Goal: Information Seeking & Learning: Learn about a topic

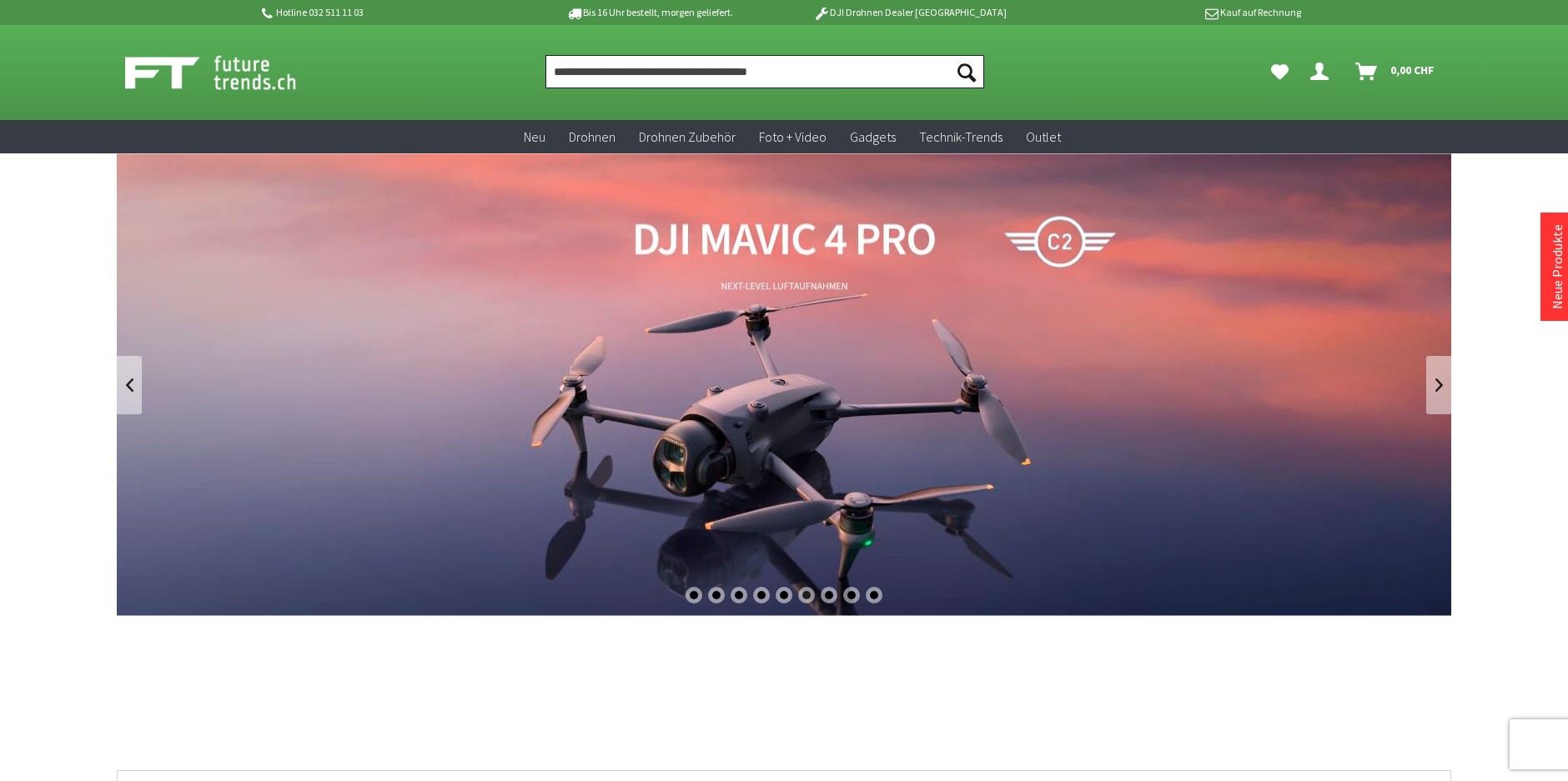
click at [647, 66] on input "Produkt, Marke, Kategorie, EAN, Artikelnummer…" at bounding box center [764, 71] width 438 height 33
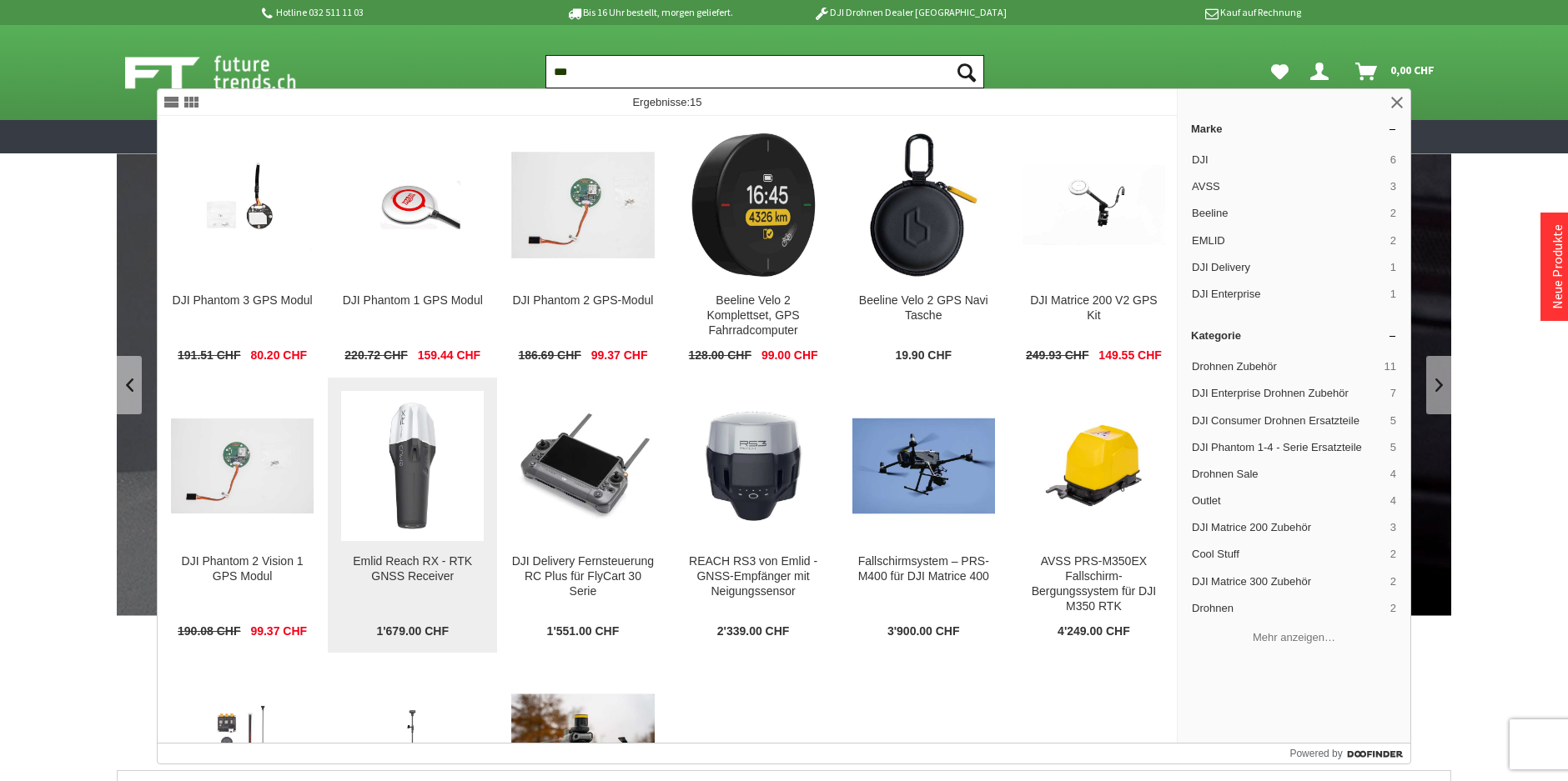
type input "***"
click at [408, 463] on img at bounding box center [412, 466] width 143 height 143
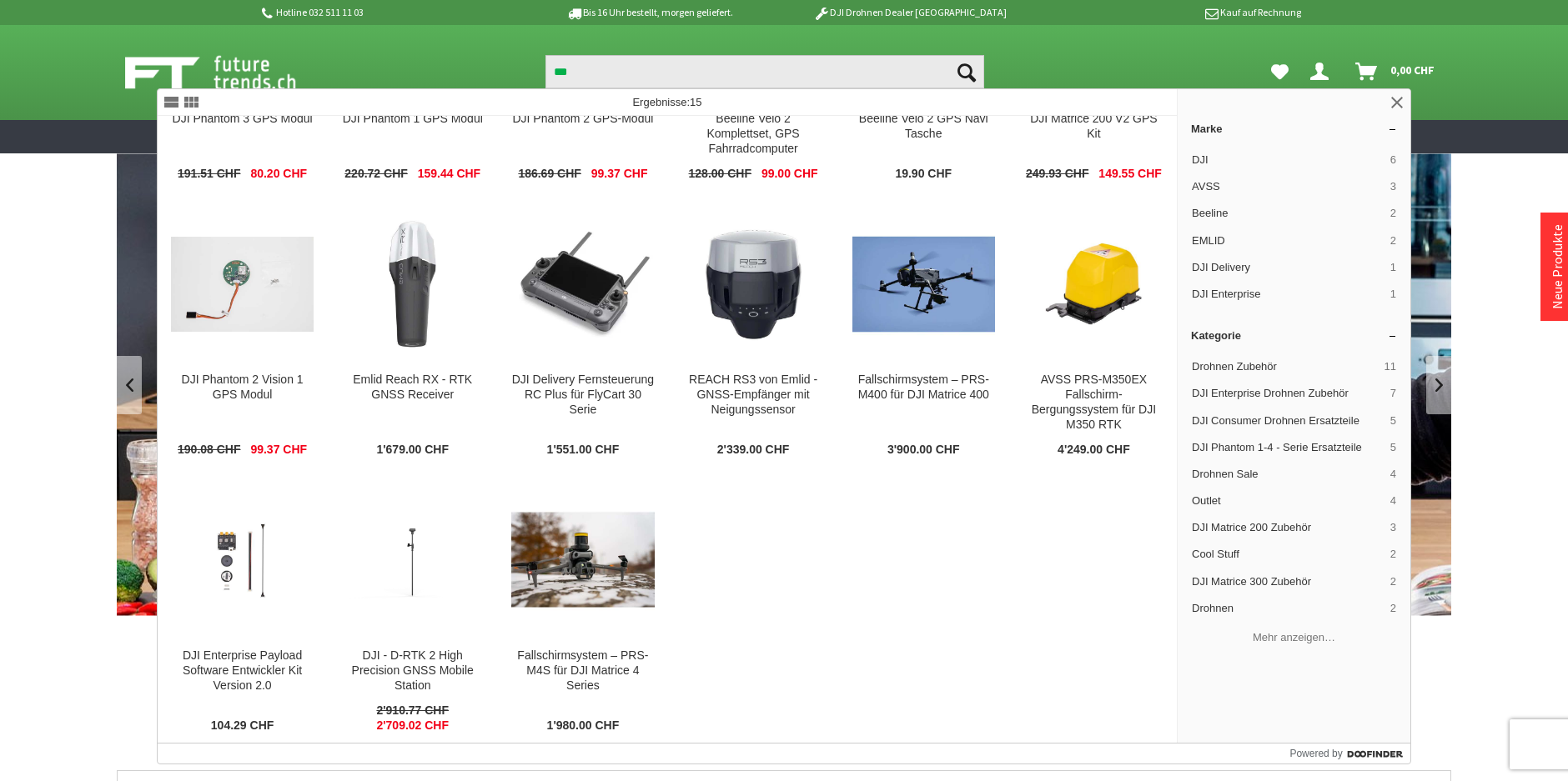
scroll to position [186, 0]
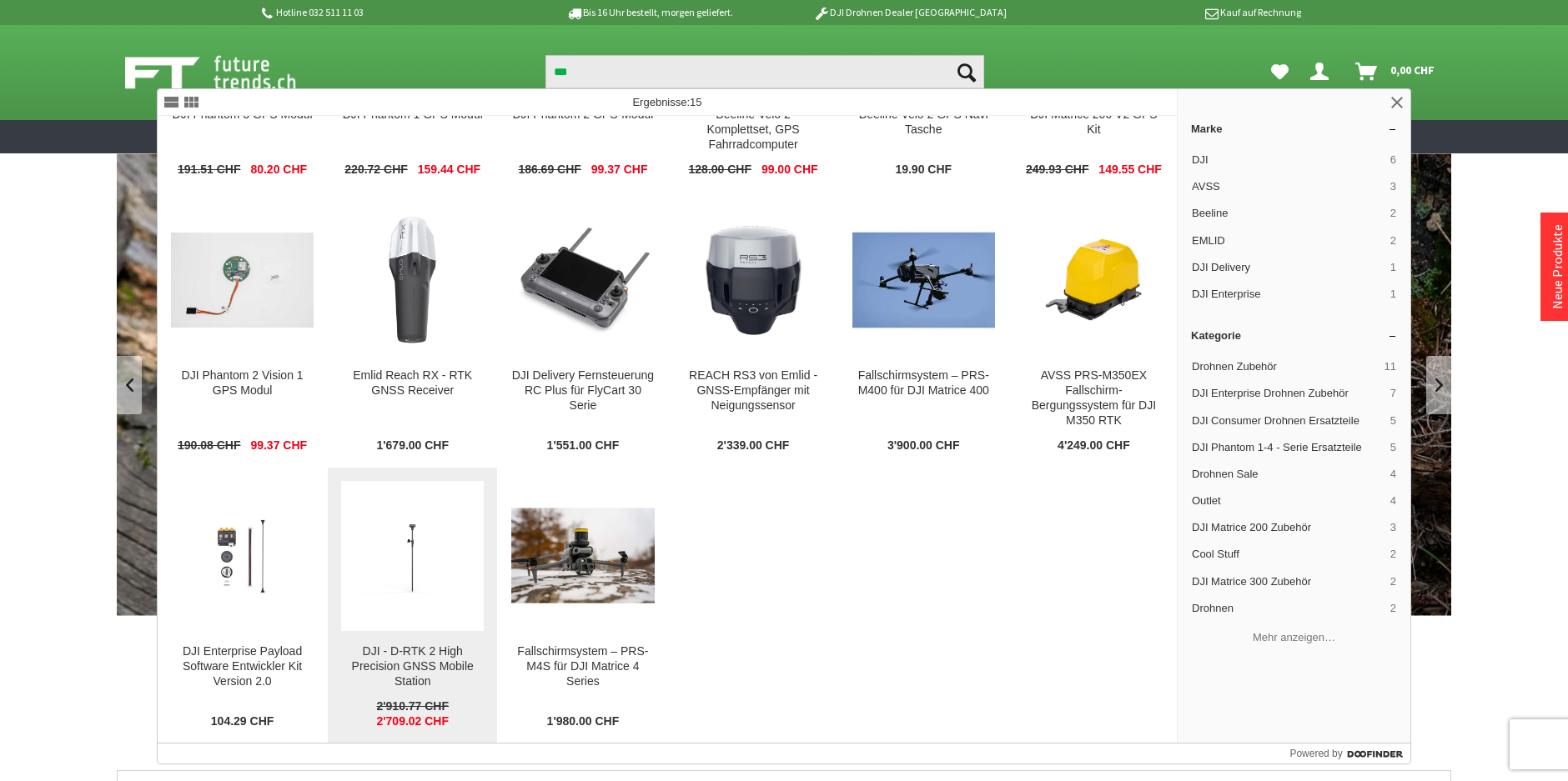
click at [395, 652] on div "DJI - D-RTK 2 High Precision GNSS Mobile Station" at bounding box center [412, 667] width 143 height 45
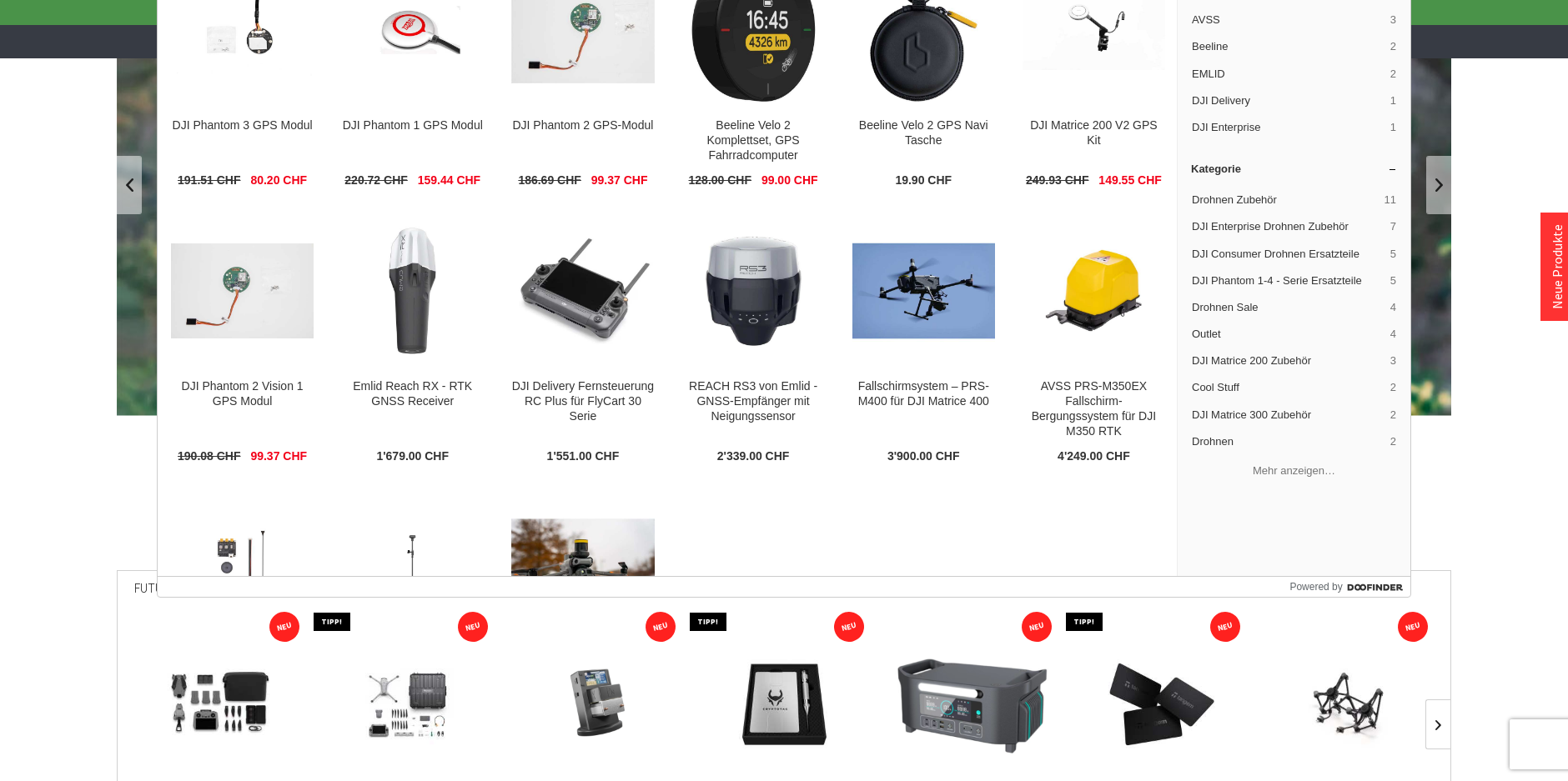
scroll to position [0, 0]
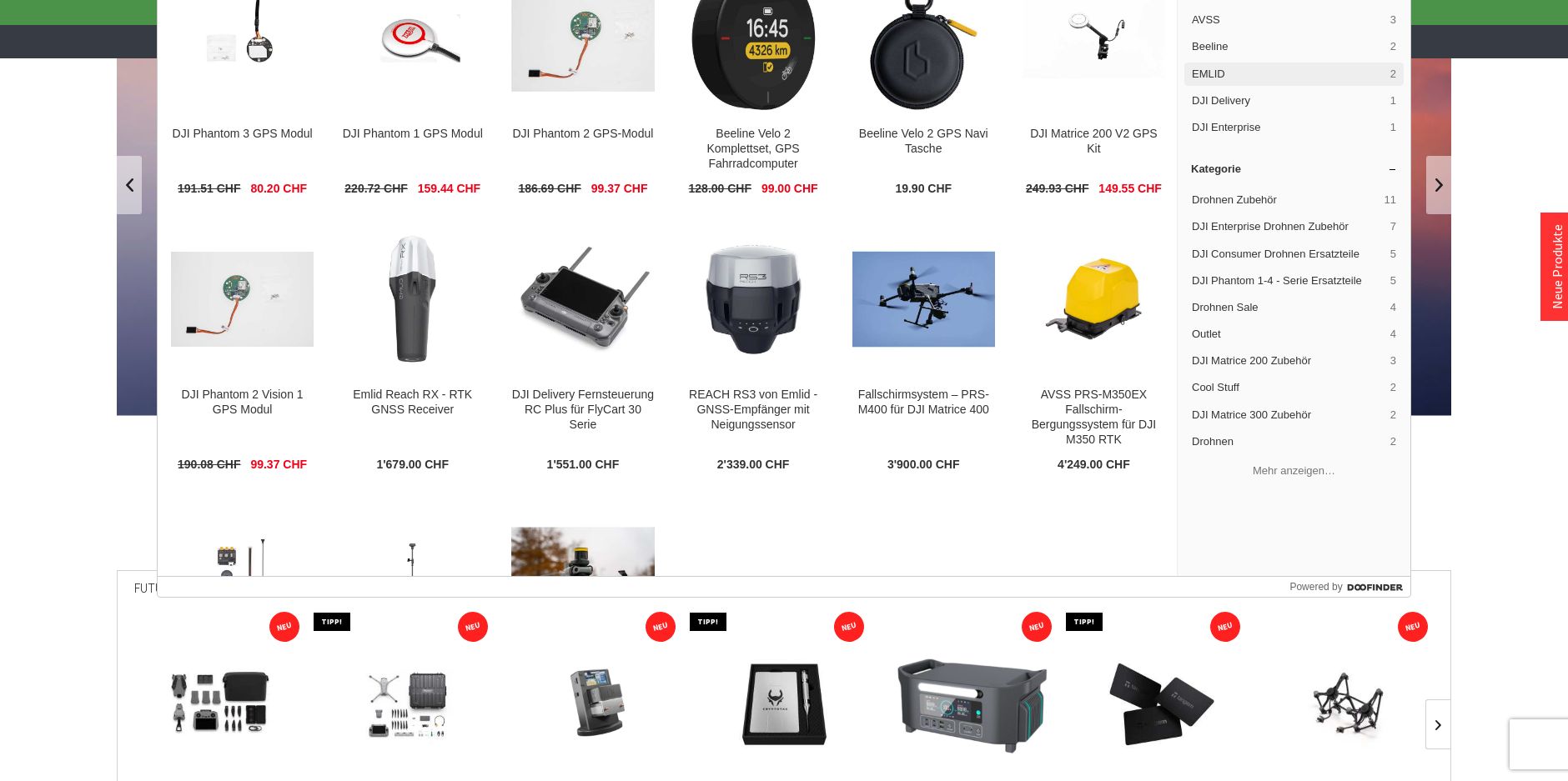
click at [1215, 74] on span "EMLID" at bounding box center [1287, 74] width 192 height 15
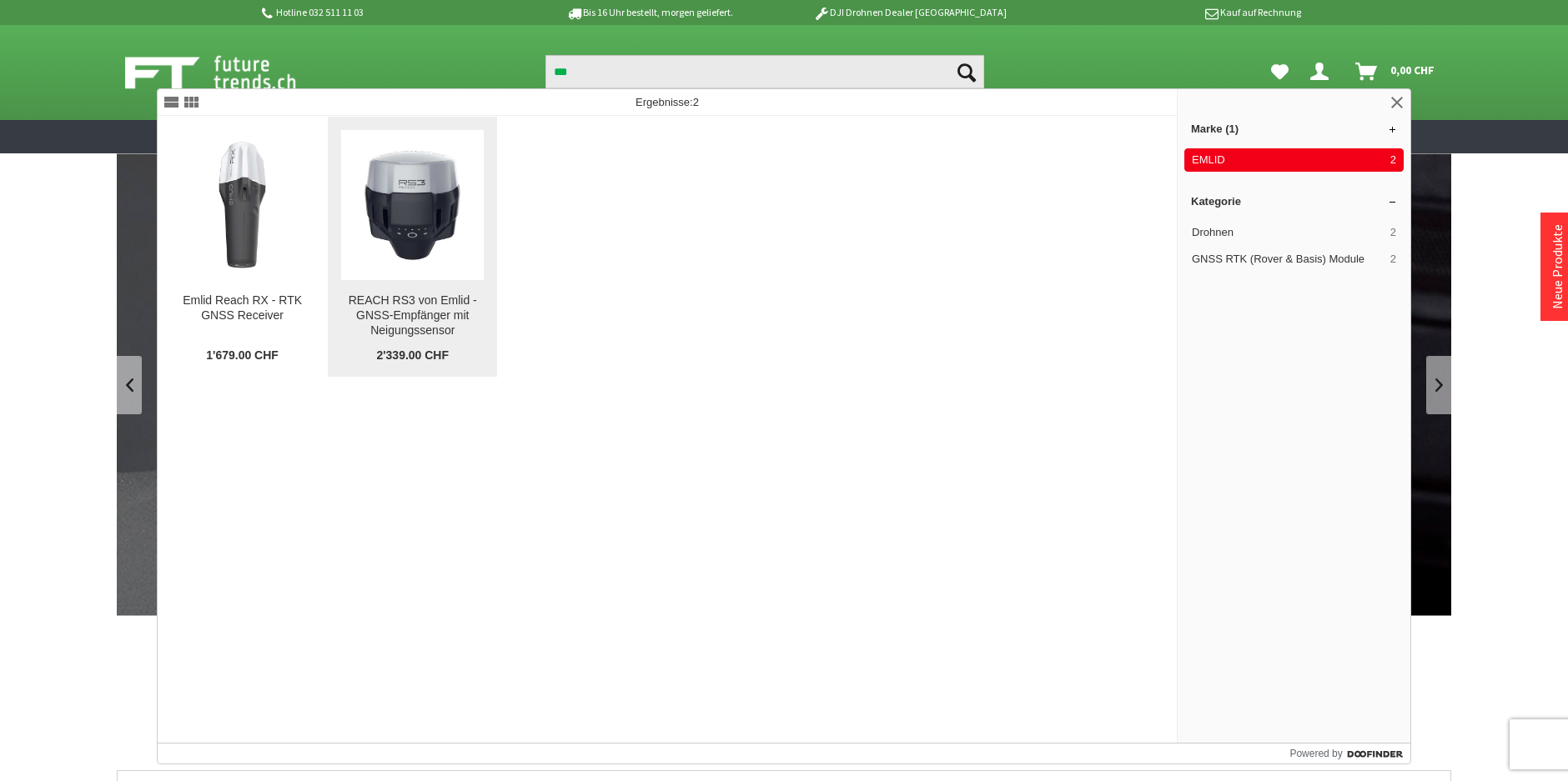
click at [428, 185] on img at bounding box center [412, 204] width 143 height 143
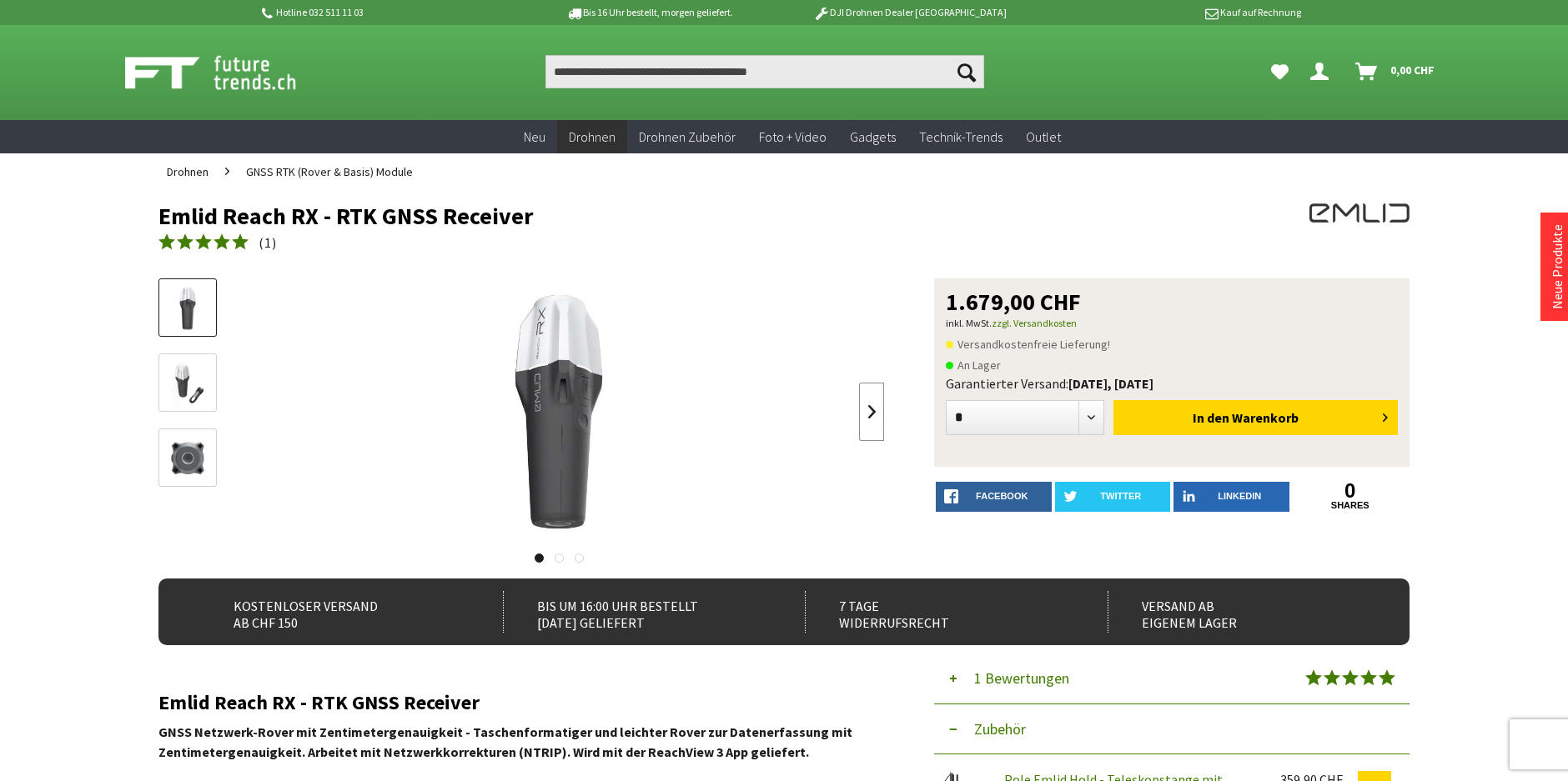
click at [872, 412] on link at bounding box center [871, 412] width 25 height 59
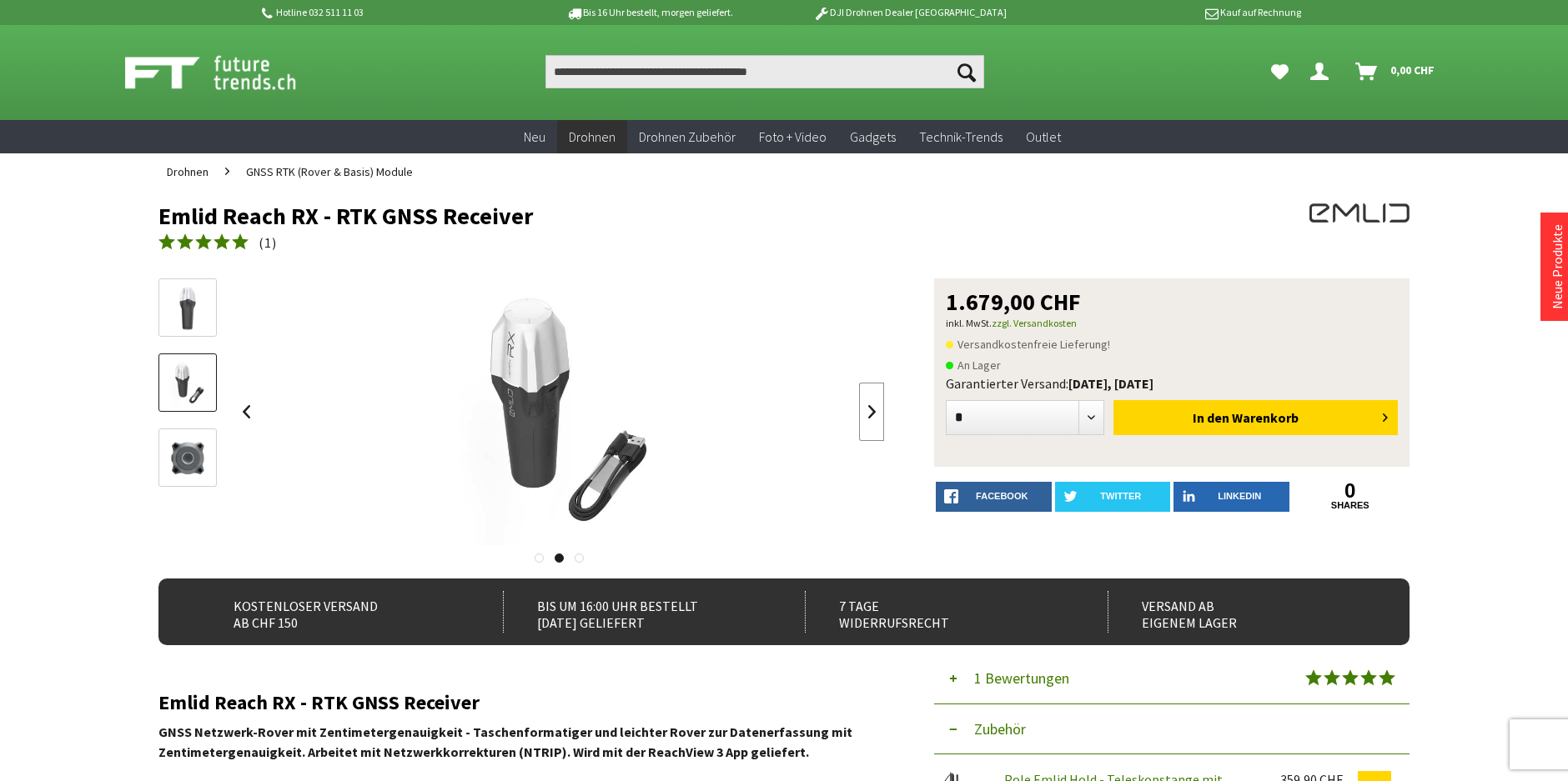
click at [872, 412] on link at bounding box center [871, 412] width 25 height 59
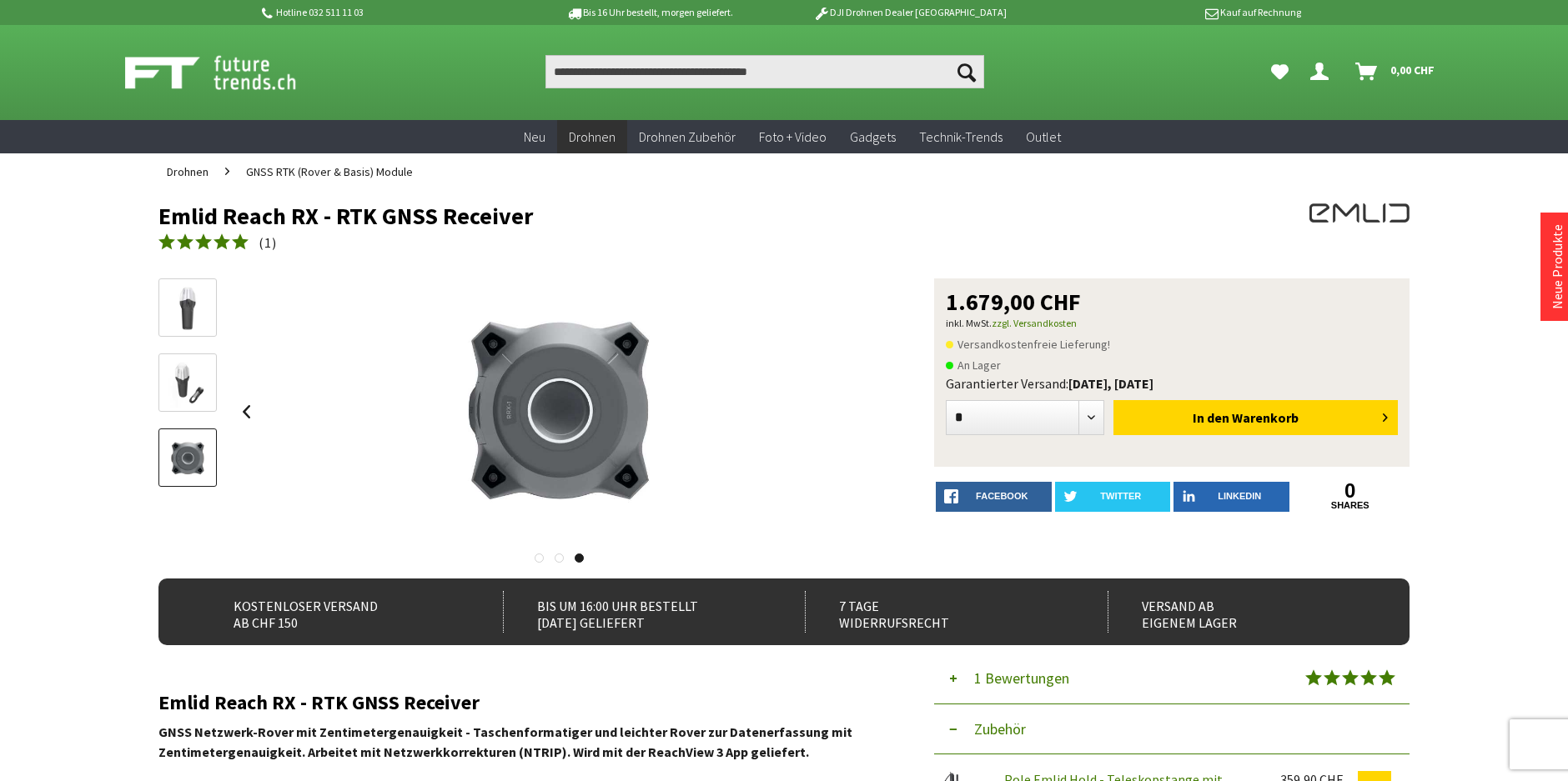
click at [872, 412] on div at bounding box center [560, 412] width 651 height 267
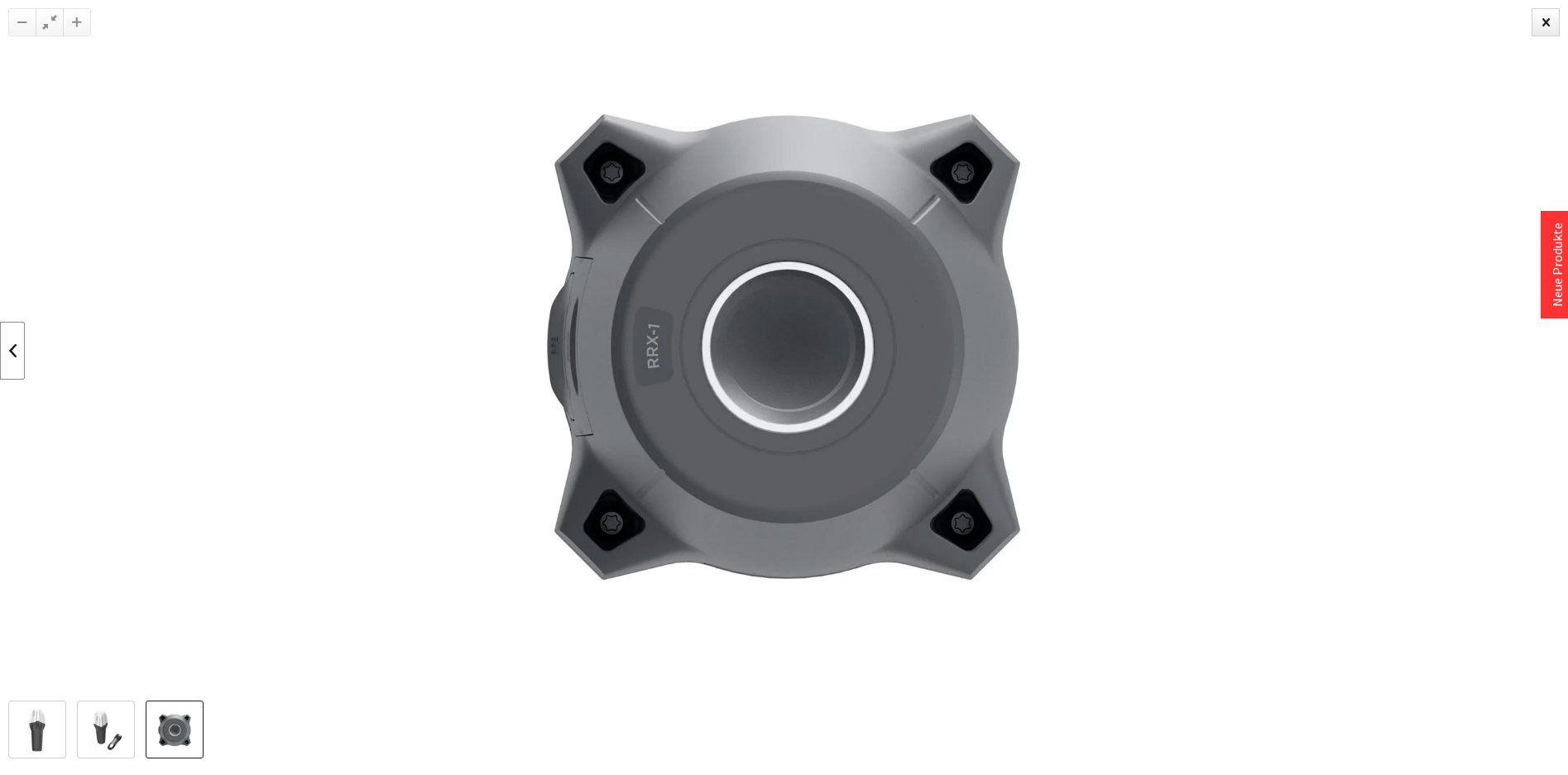
click at [16, 340] on link at bounding box center [12, 351] width 24 height 58
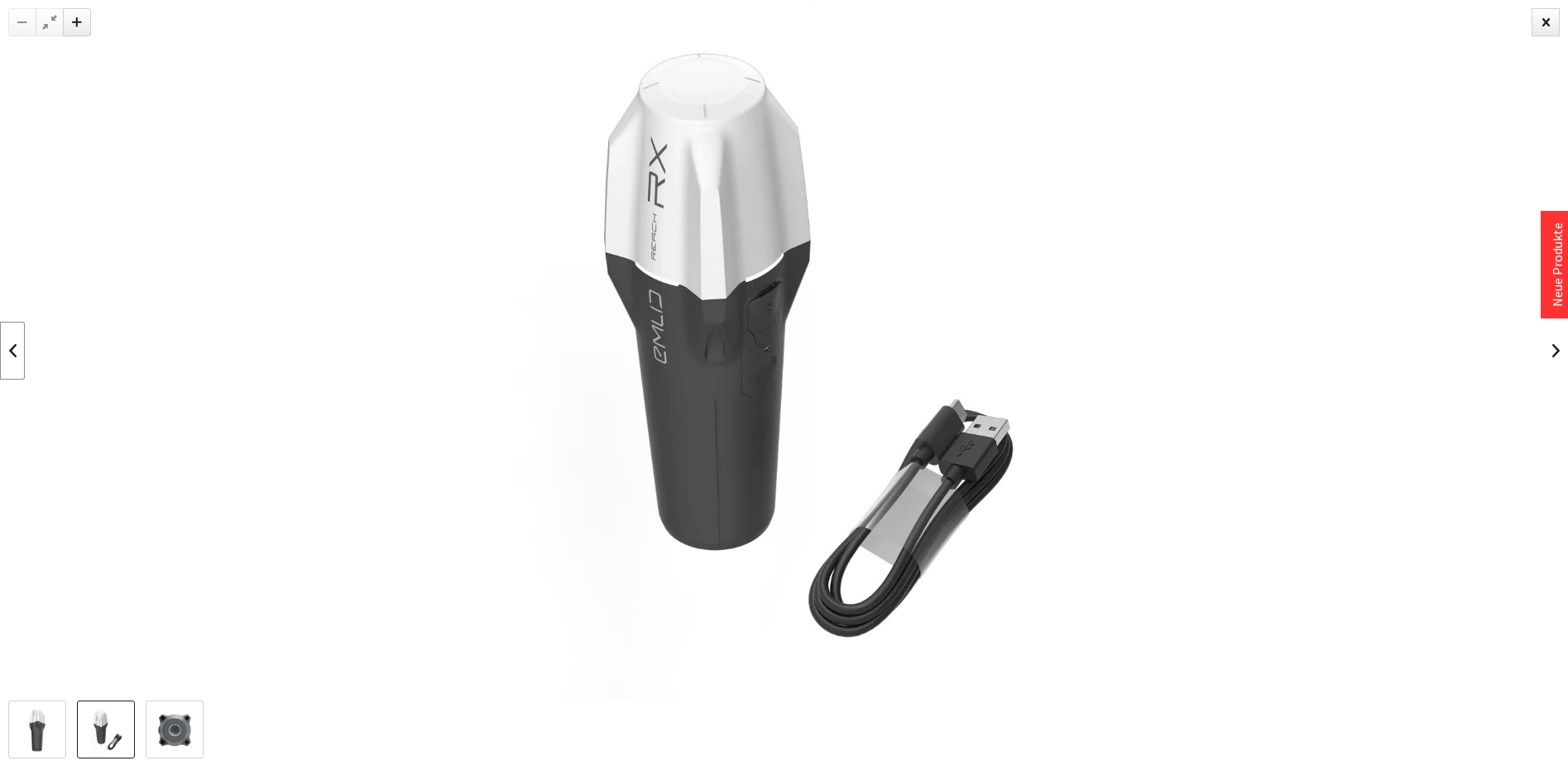
click at [16, 340] on link at bounding box center [12, 351] width 24 height 58
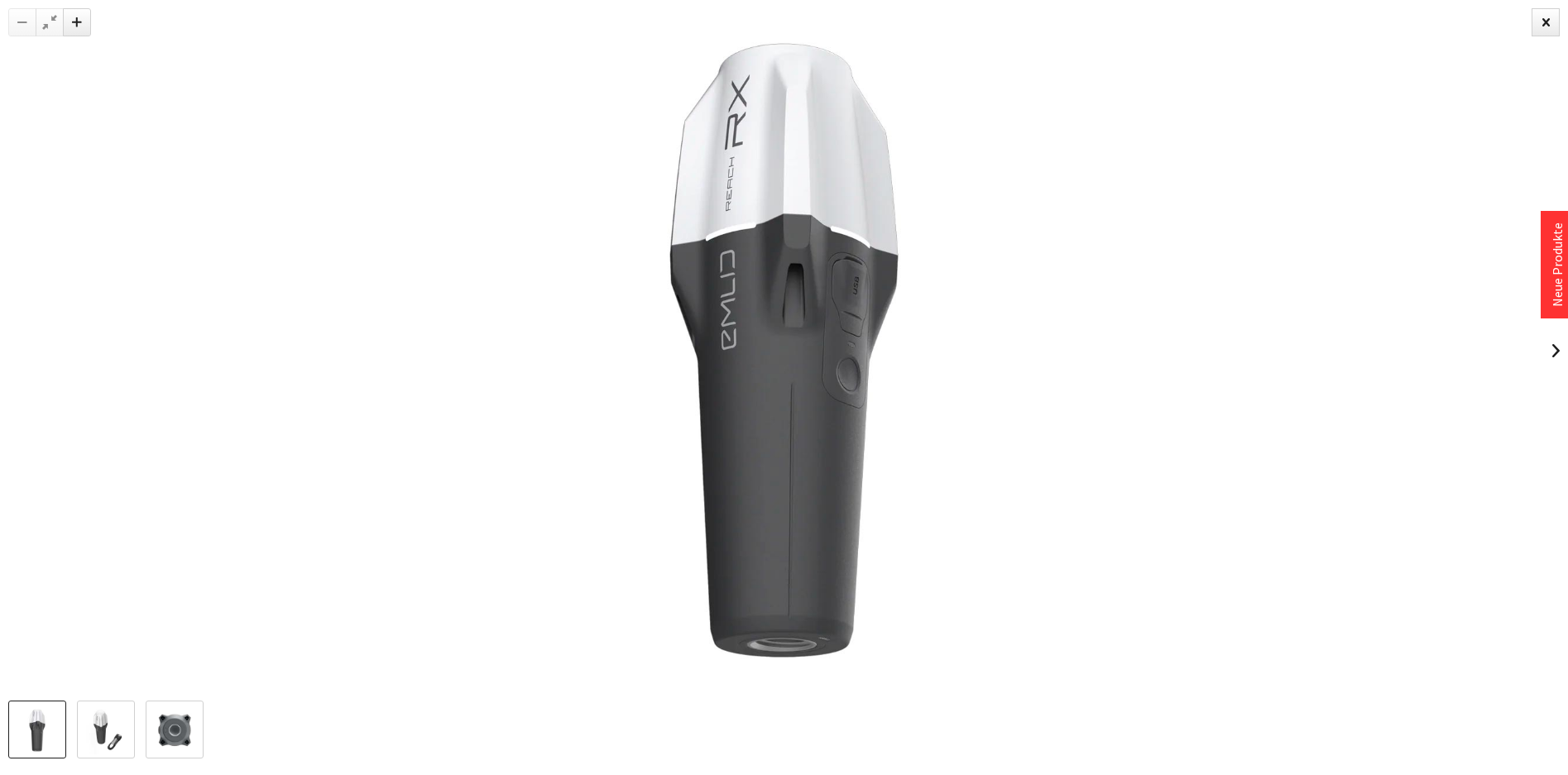
click at [16, 340] on div at bounding box center [784, 350] width 1568 height 701
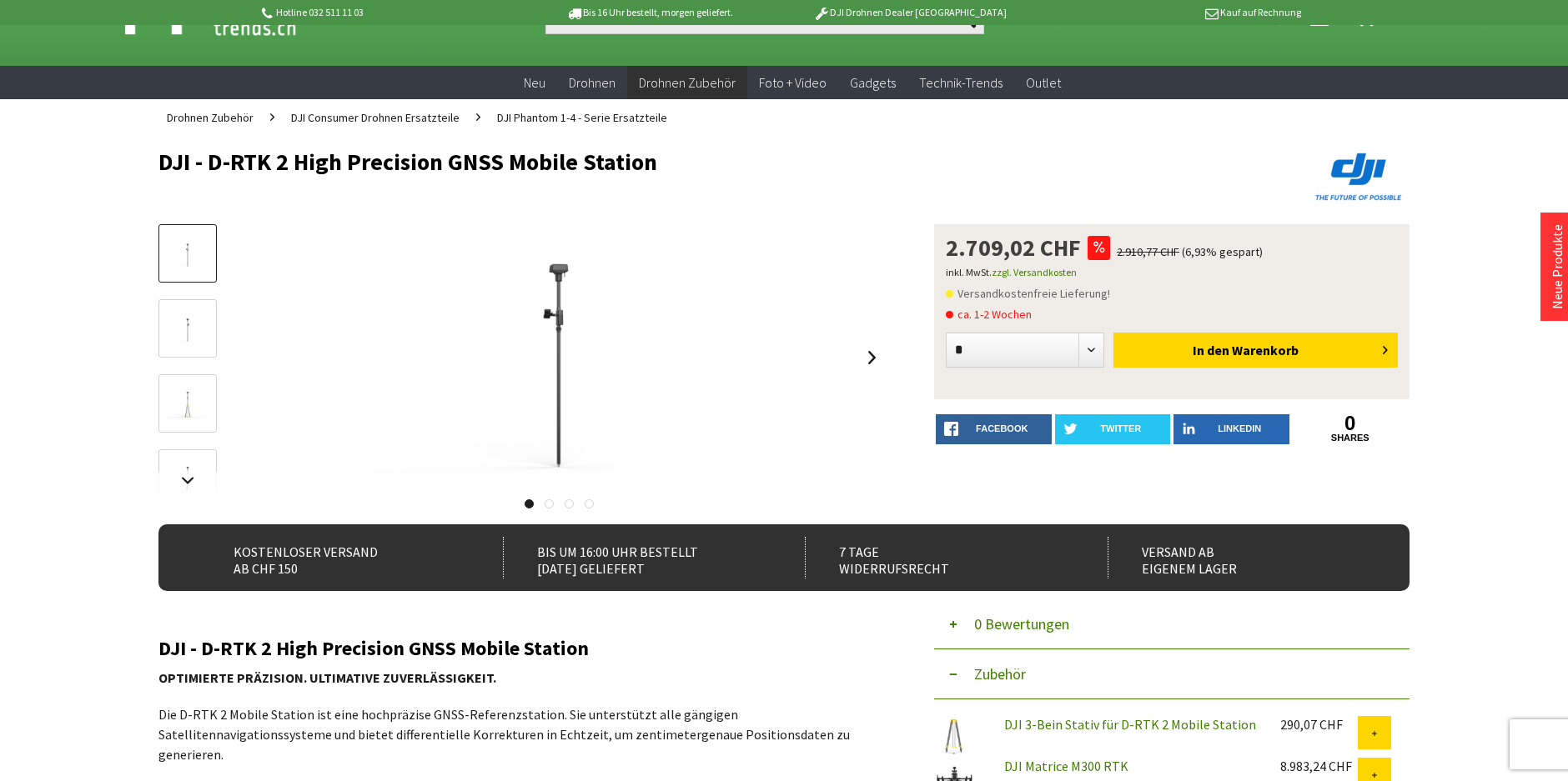
scroll to position [83, 0]
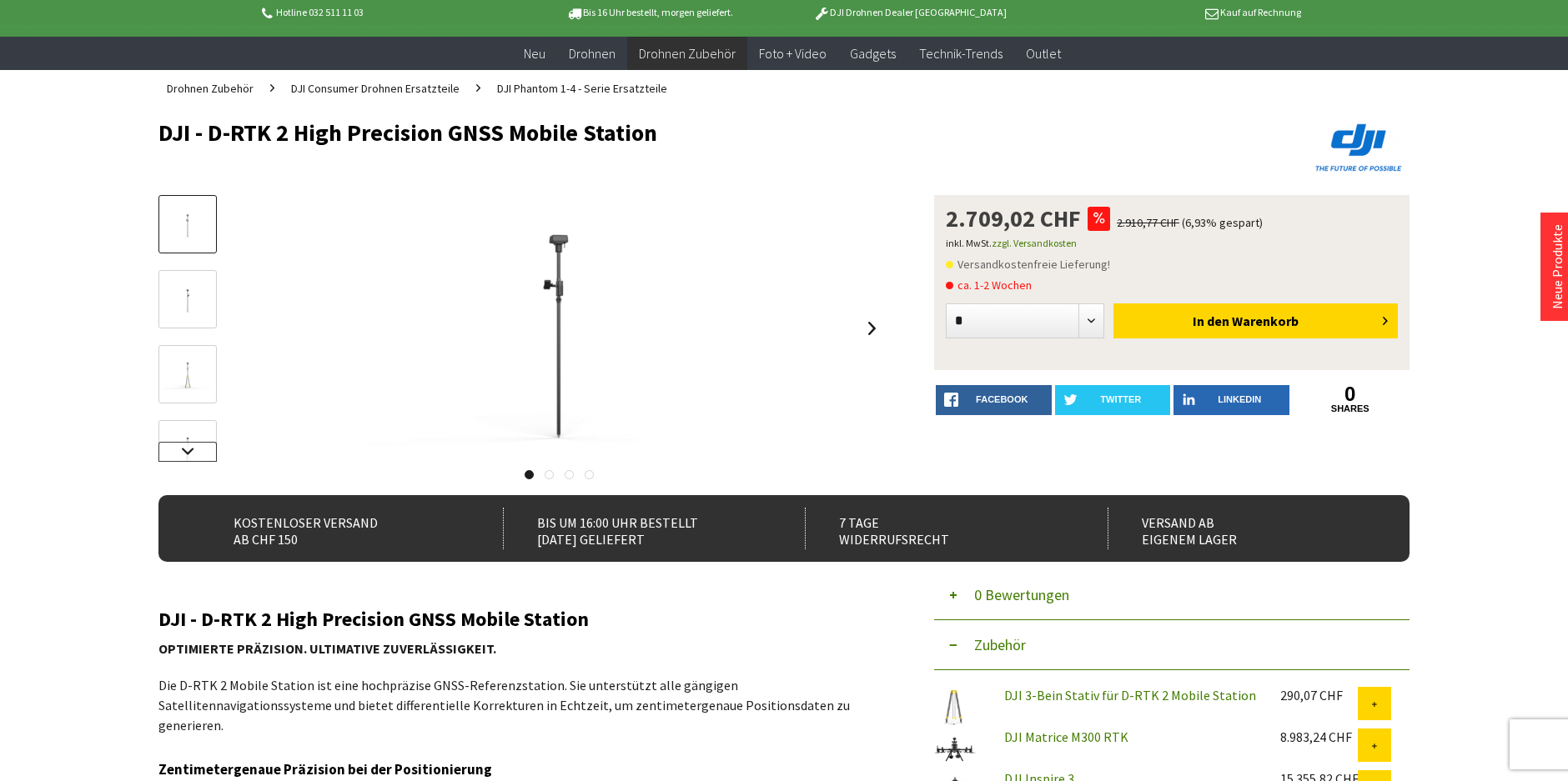
click at [189, 453] on link at bounding box center [187, 452] width 59 height 20
click at [869, 329] on link at bounding box center [871, 328] width 25 height 59
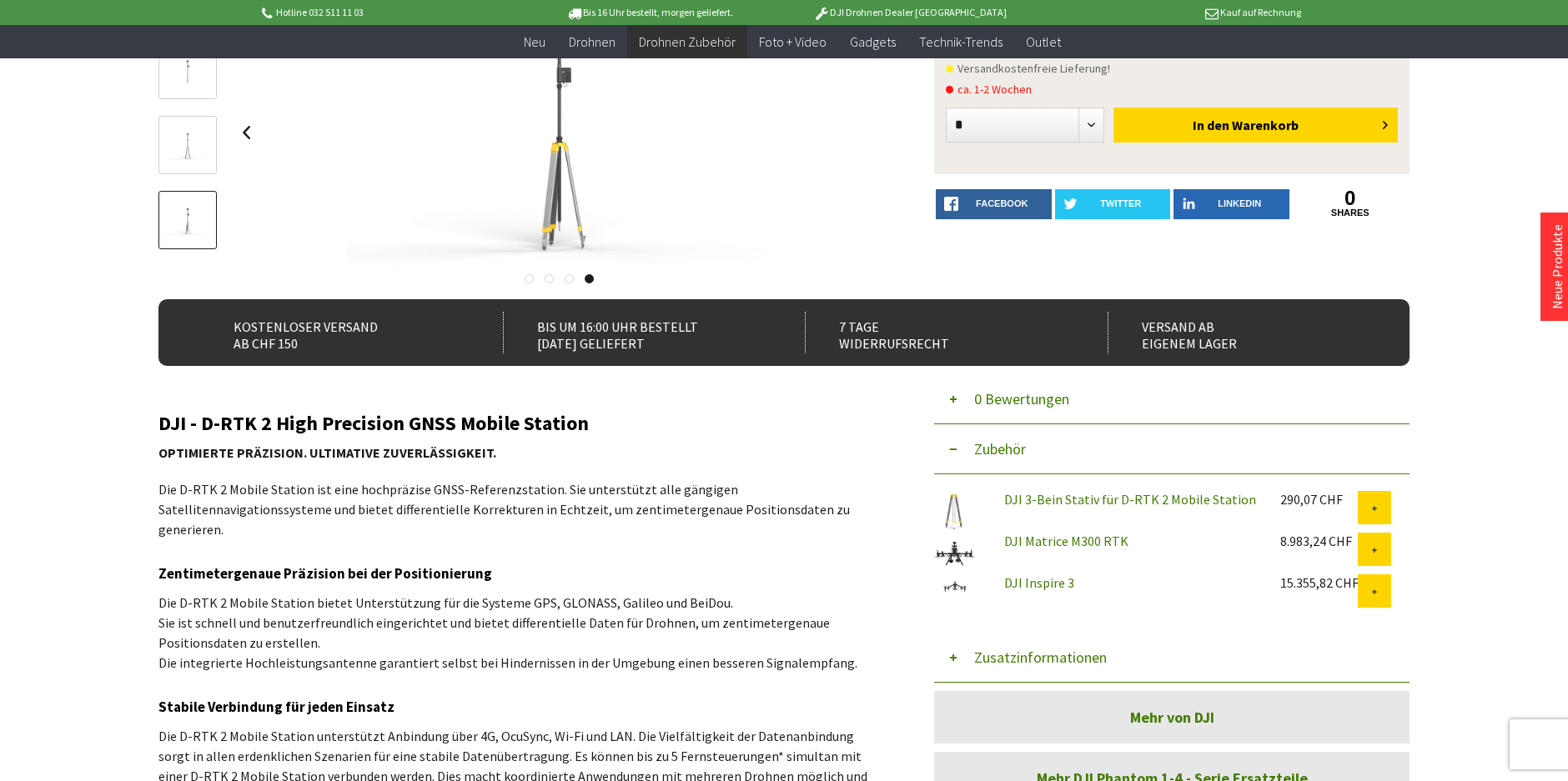
scroll to position [250, 0]
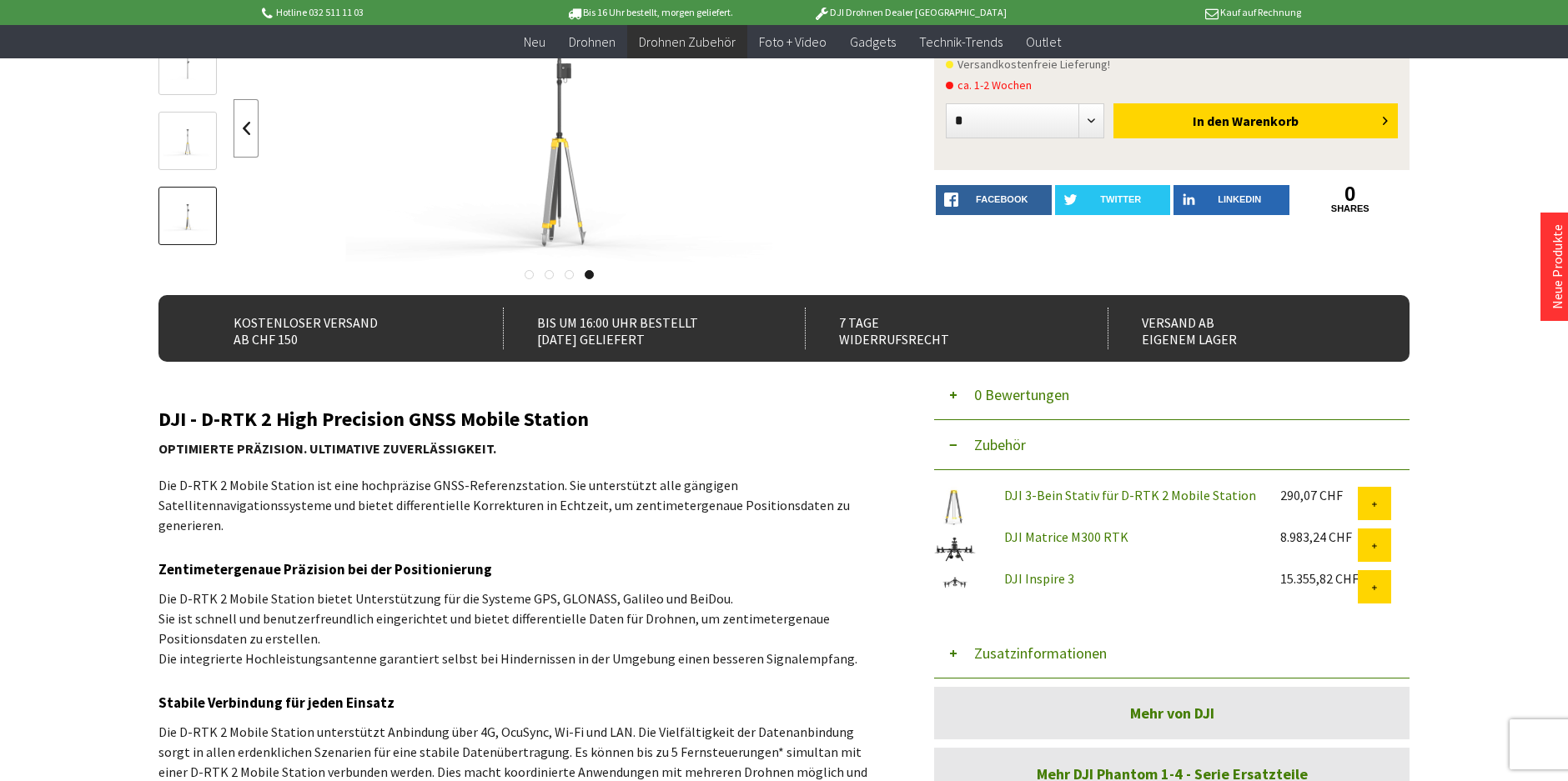
click at [248, 126] on link at bounding box center [246, 129] width 25 height 59
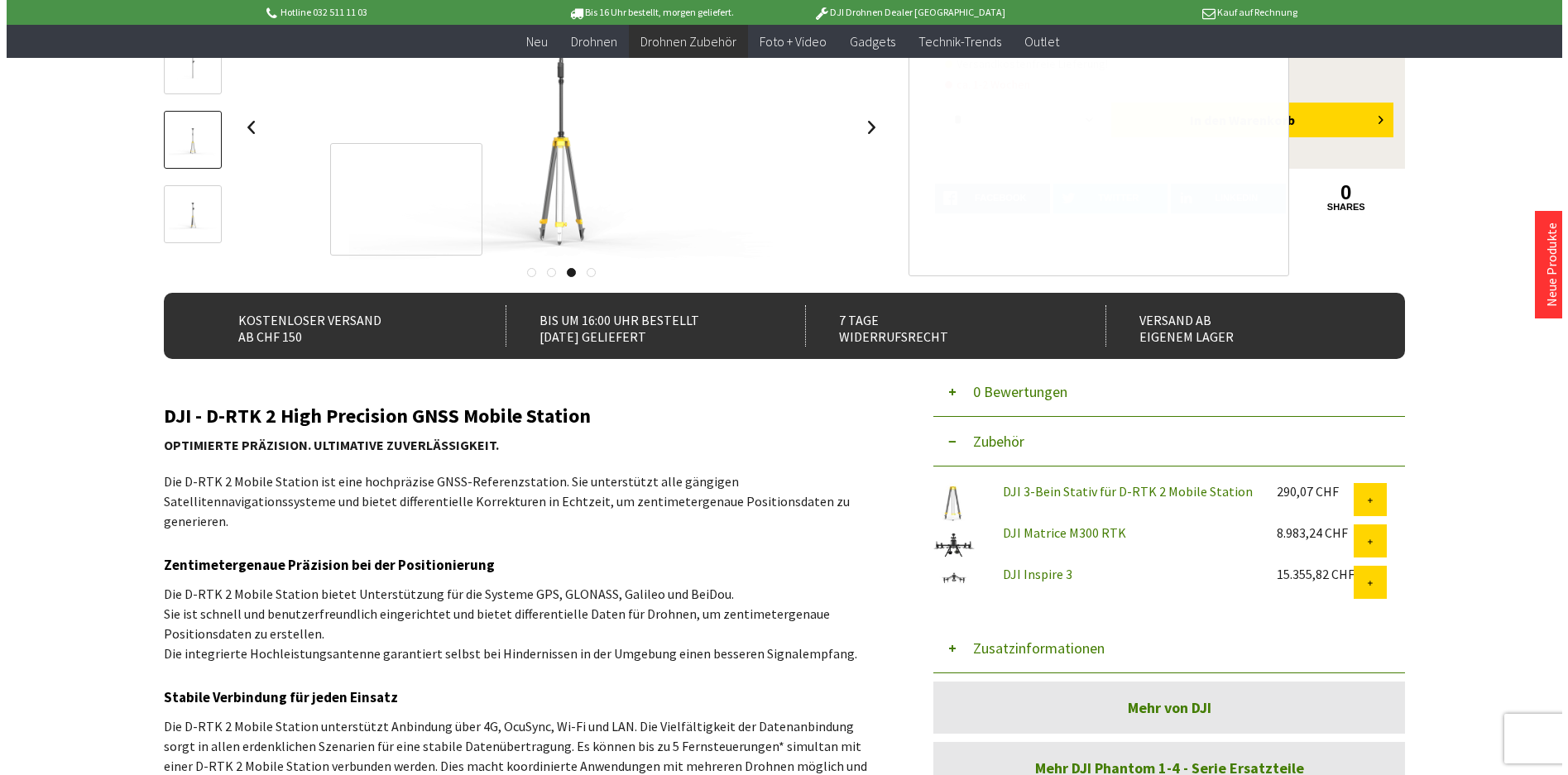
scroll to position [0, 0]
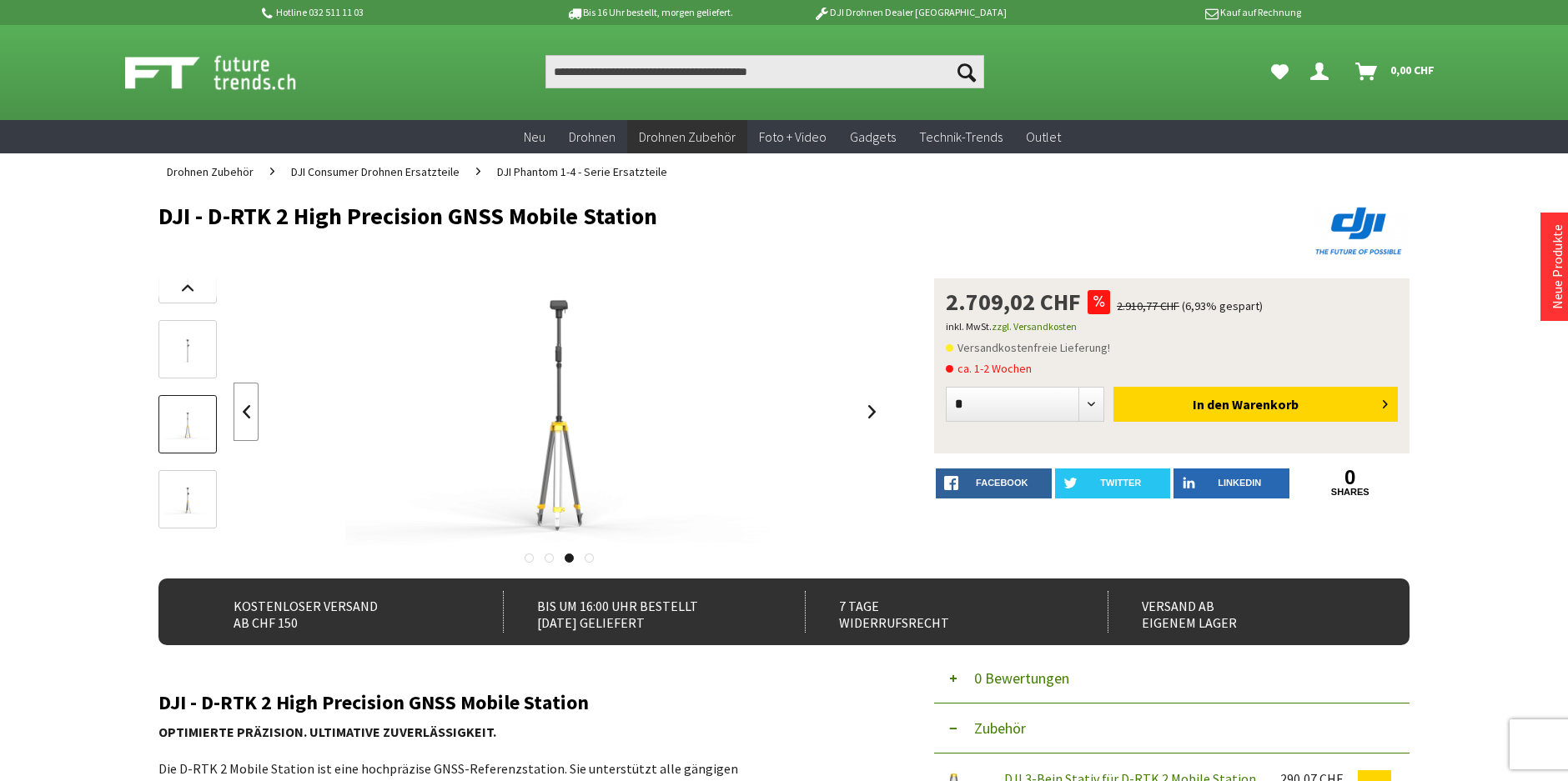
click at [244, 409] on link at bounding box center [246, 412] width 25 height 59
click at [230, 410] on div at bounding box center [521, 419] width 725 height 283
click at [245, 415] on link at bounding box center [246, 412] width 25 height 59
click at [245, 415] on div at bounding box center [560, 412] width 651 height 267
